Goal: Transaction & Acquisition: Purchase product/service

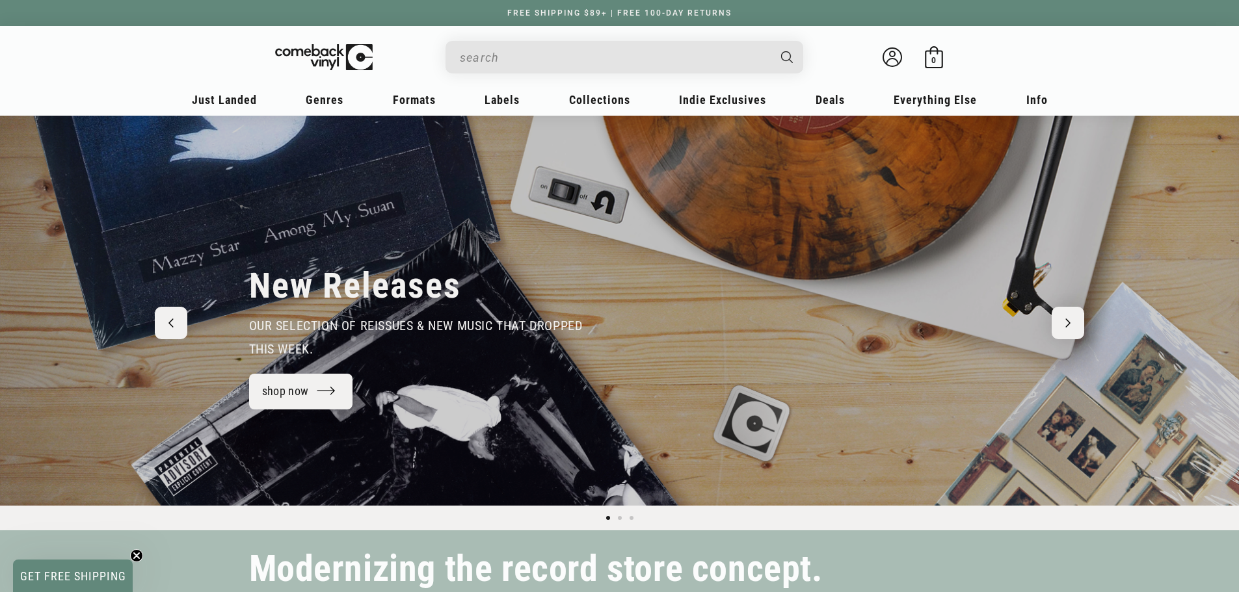
click at [514, 49] on input "When autocomplete results are available use up and down arrows to review and en…" at bounding box center [614, 57] width 308 height 27
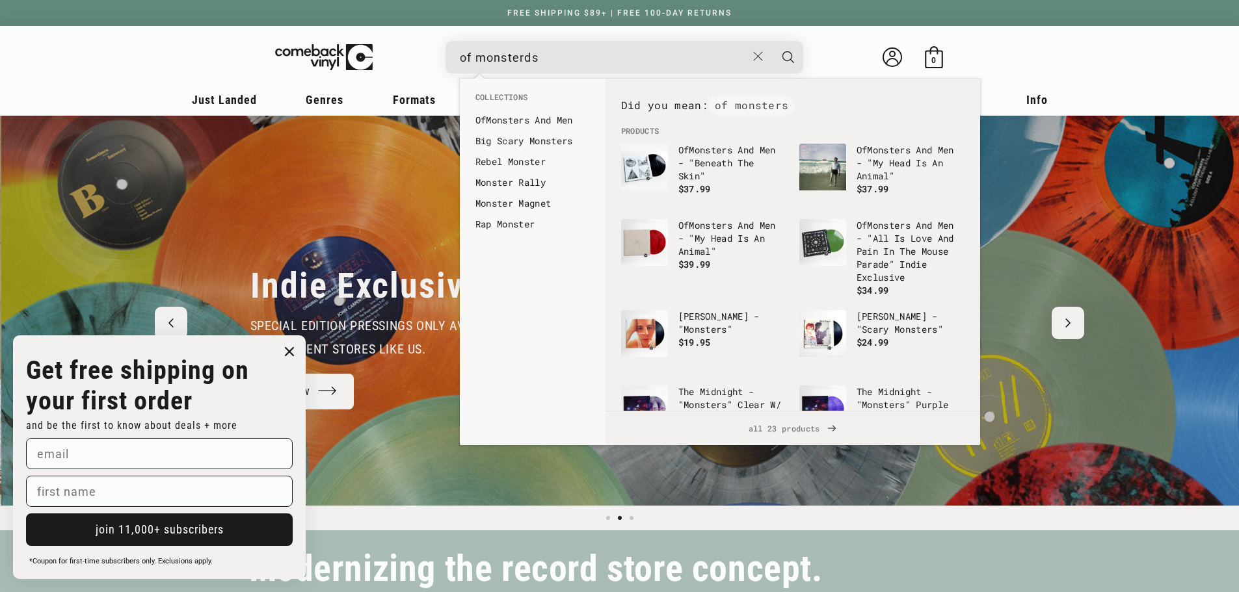
scroll to position [0, 1239]
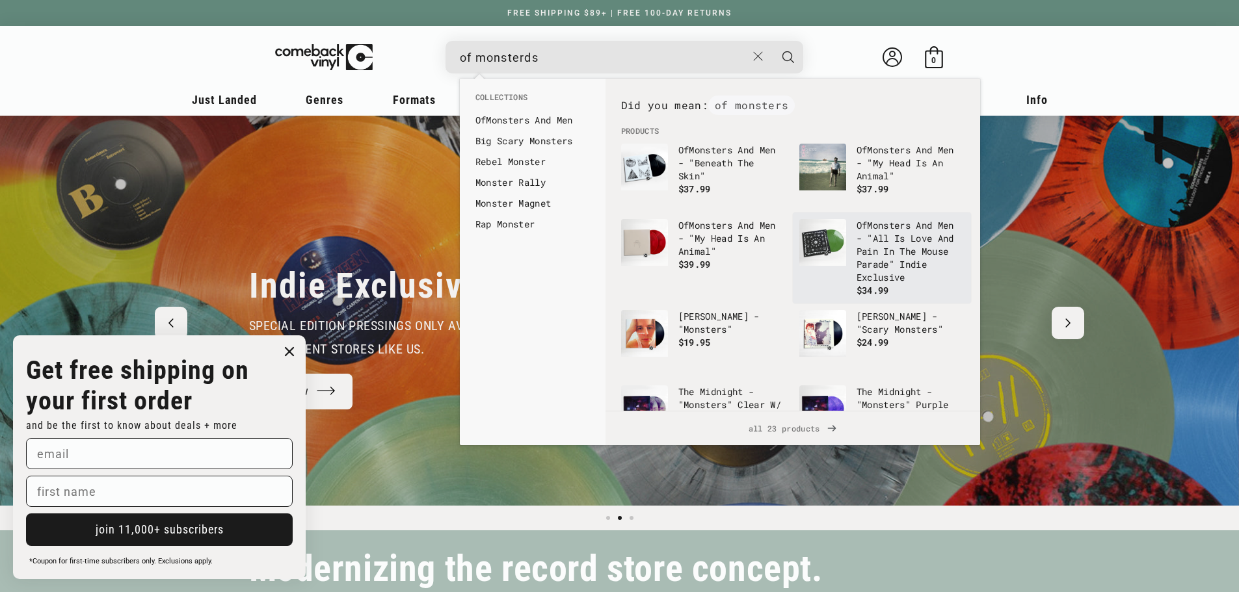
type input "of monsterds"
click at [907, 248] on p "Of Monsters And Men - "All Is Love And Pain In The Mouse Parade" Indie Exclusive" at bounding box center [910, 251] width 108 height 65
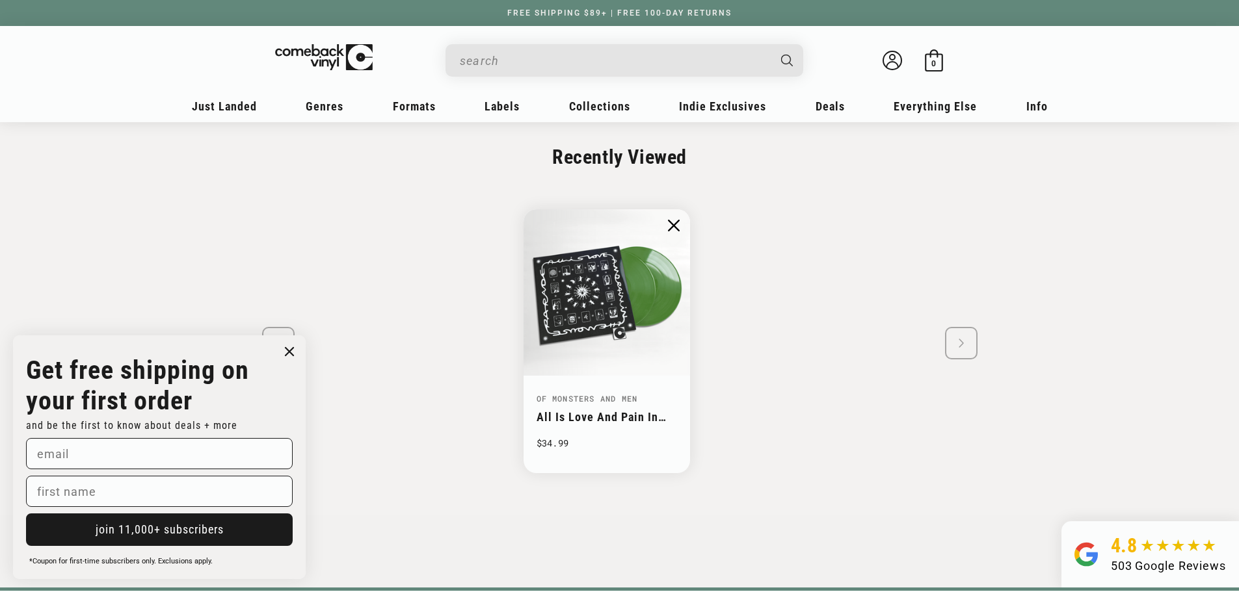
scroll to position [947, 0]
